Goal: Use online tool/utility: Utilize a website feature to perform a specific function

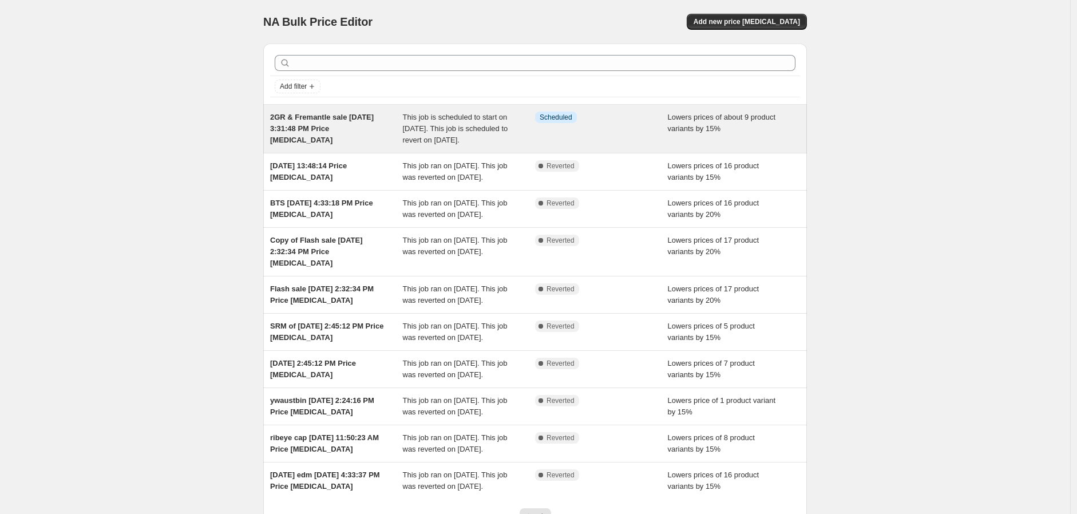
click at [342, 137] on div "2GR & Fremantle sale [DATE] 3:31:48 PM Price [MEDICAL_DATA]" at bounding box center [336, 129] width 133 height 34
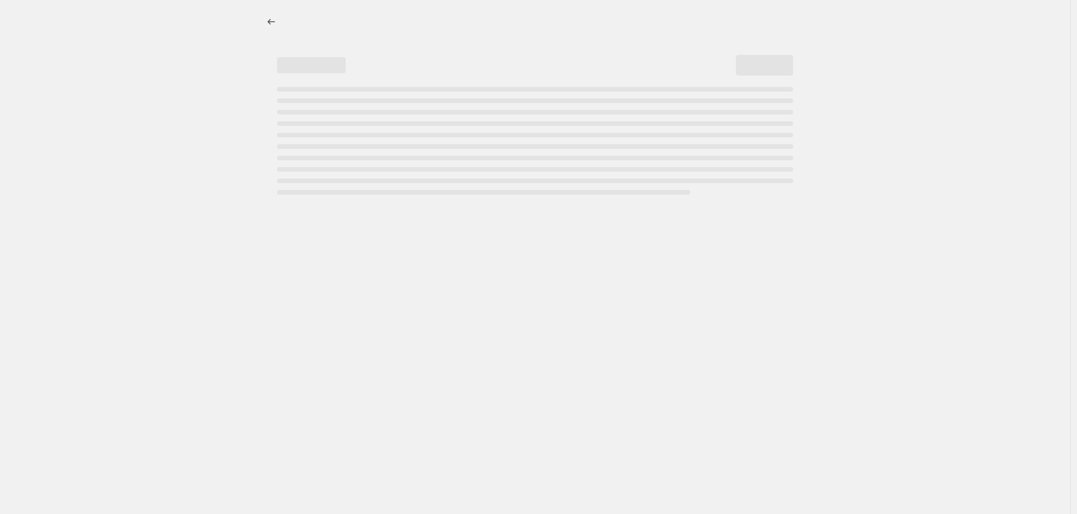
select select "percentage"
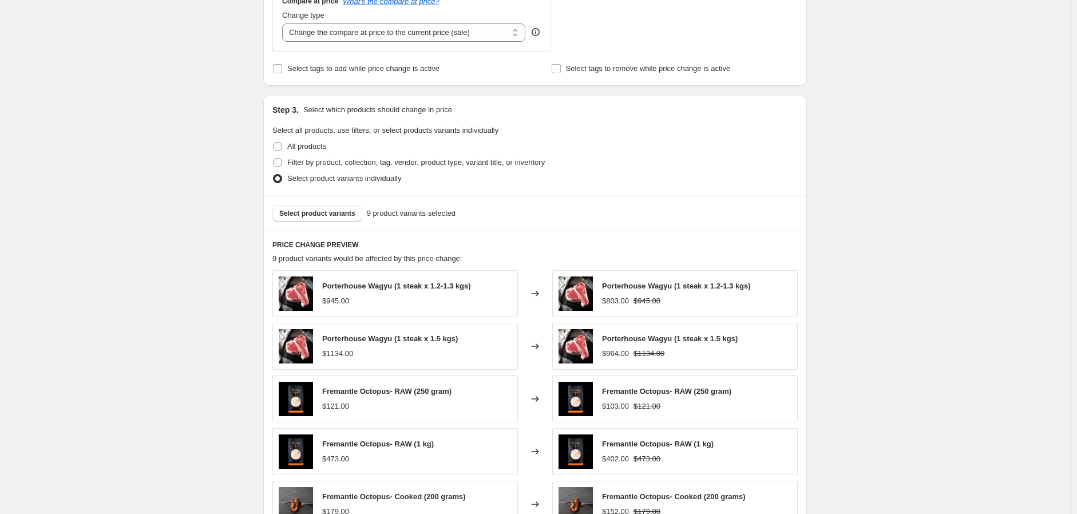
scroll to position [508, 0]
click at [345, 211] on span "Select product variants" at bounding box center [317, 214] width 76 height 9
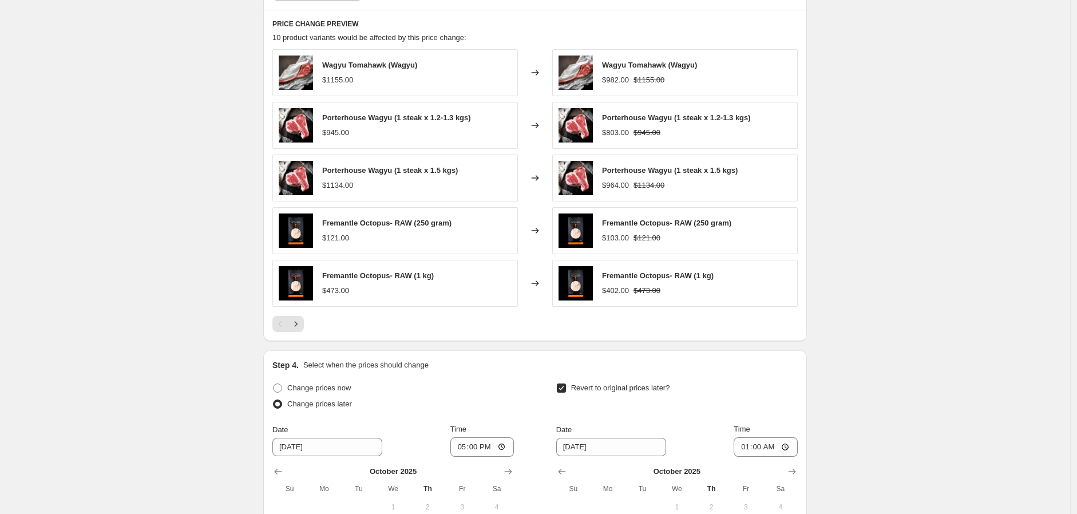
scroll to position [931, 0]
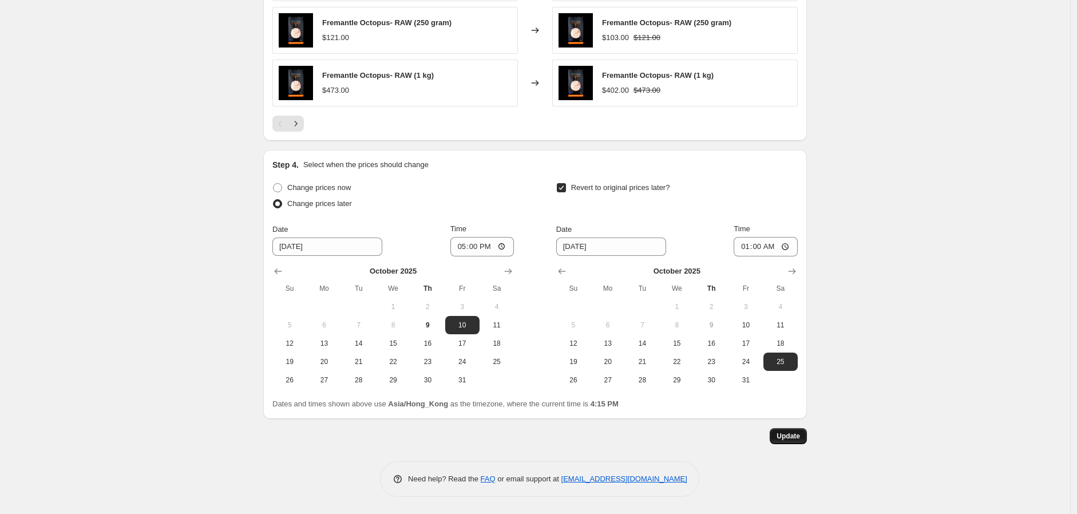
click at [791, 436] on span "Update" at bounding box center [787, 435] width 23 height 9
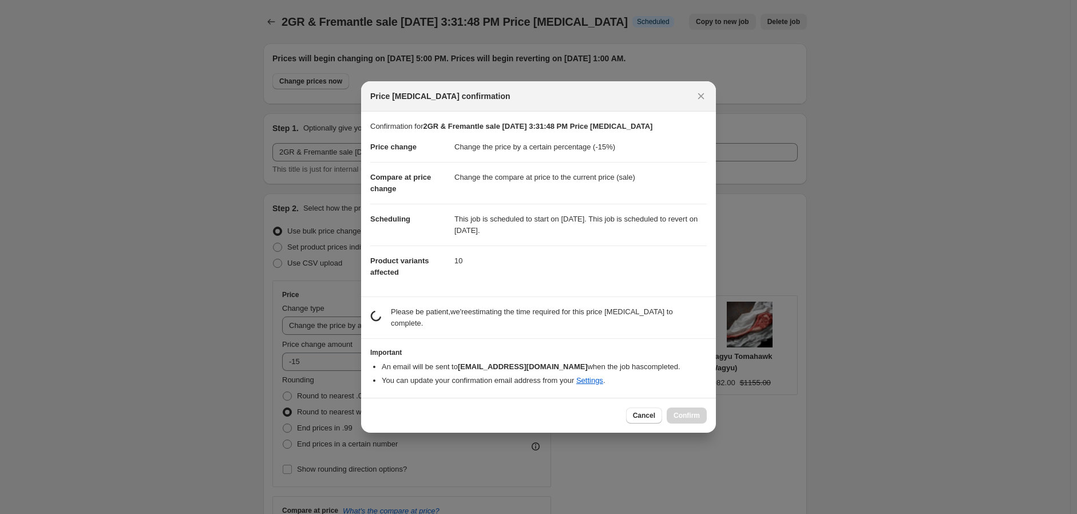
scroll to position [0, 0]
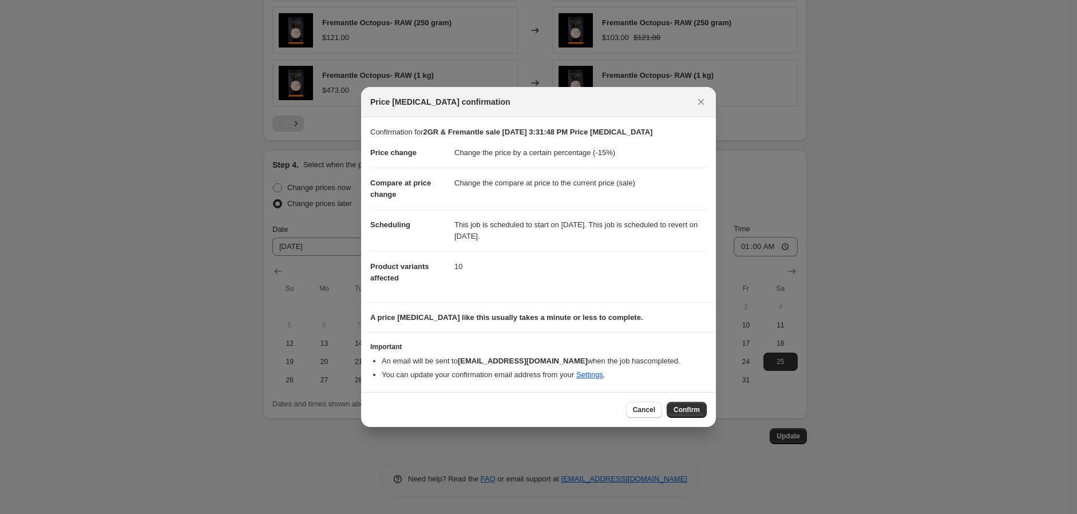
click at [697, 419] on div "Cancel Confirm" at bounding box center [538, 409] width 355 height 35
click at [692, 406] on span "Confirm" at bounding box center [686, 409] width 26 height 9
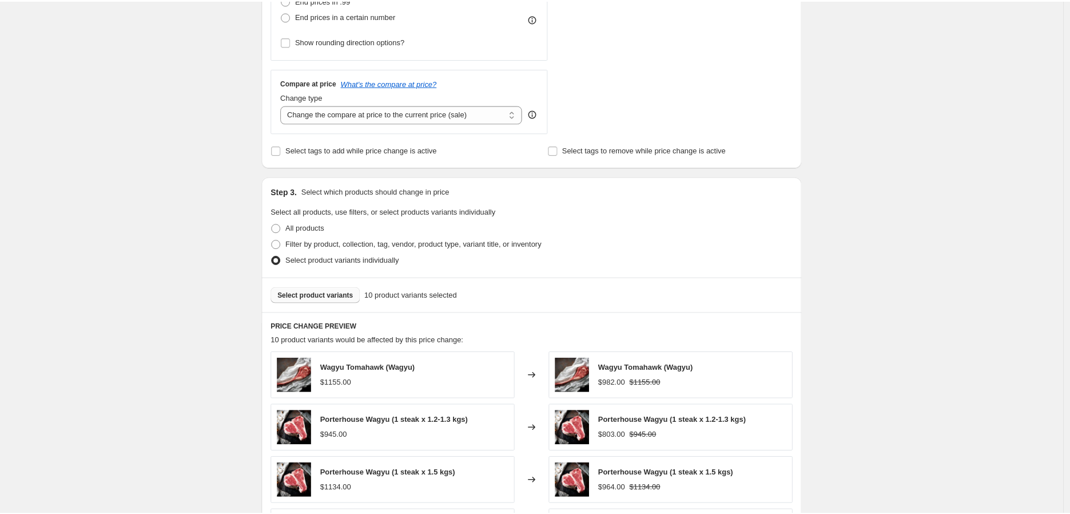
scroll to position [359, 0]
